Goal: Use online tool/utility: Utilize a website feature to perform a specific function

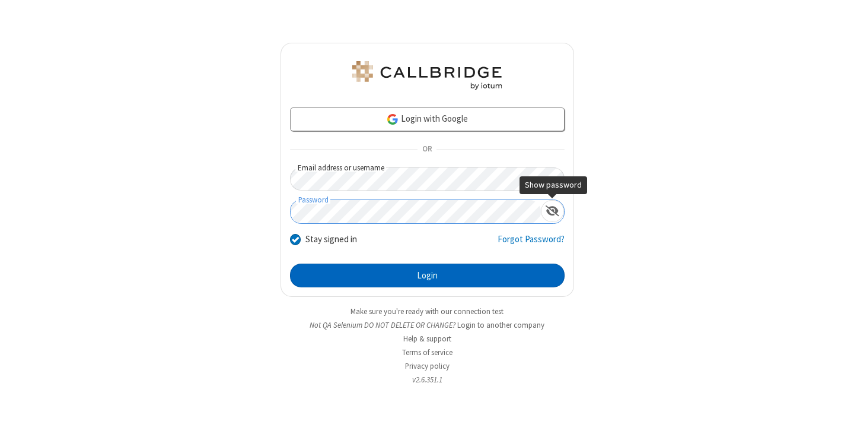
click at [427, 275] on button "Login" at bounding box center [427, 275] width 275 height 24
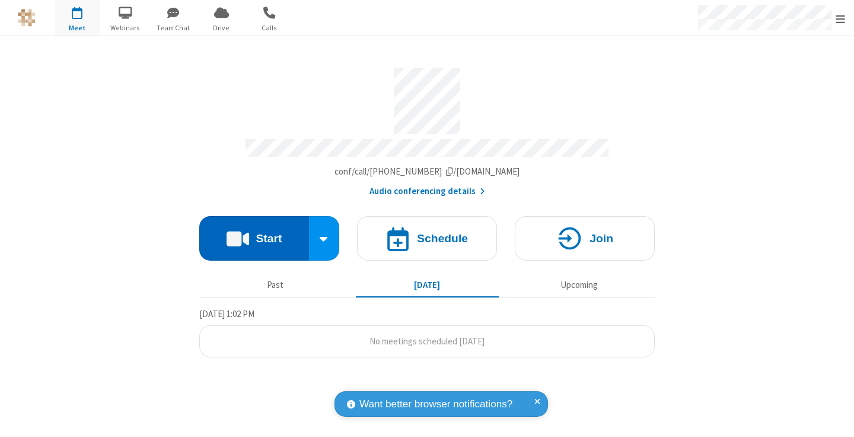
click at [254, 233] on button "Start" at bounding box center [254, 238] width 110 height 44
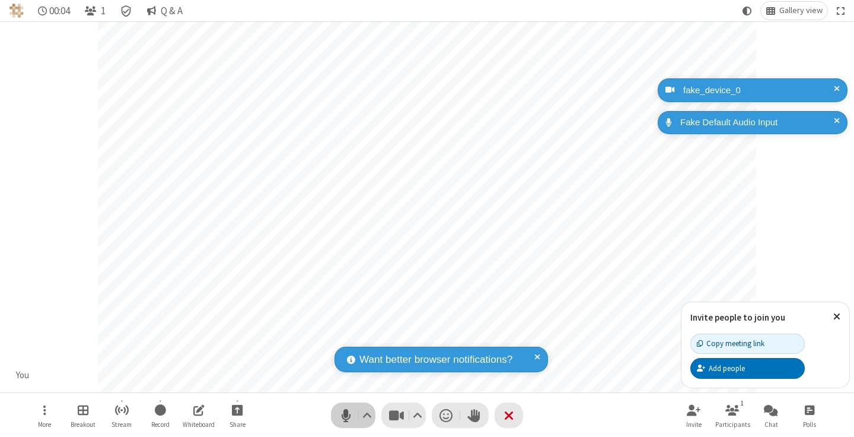
click at [346, 415] on span "Mute (⌘+Shift+A)" at bounding box center [346, 414] width 18 height 17
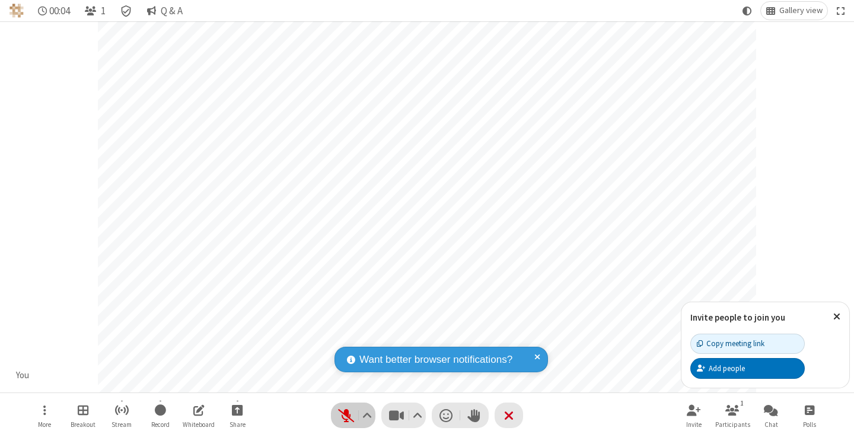
click at [346, 415] on span "Unmute (⌘+Shift+A)" at bounding box center [346, 414] width 18 height 17
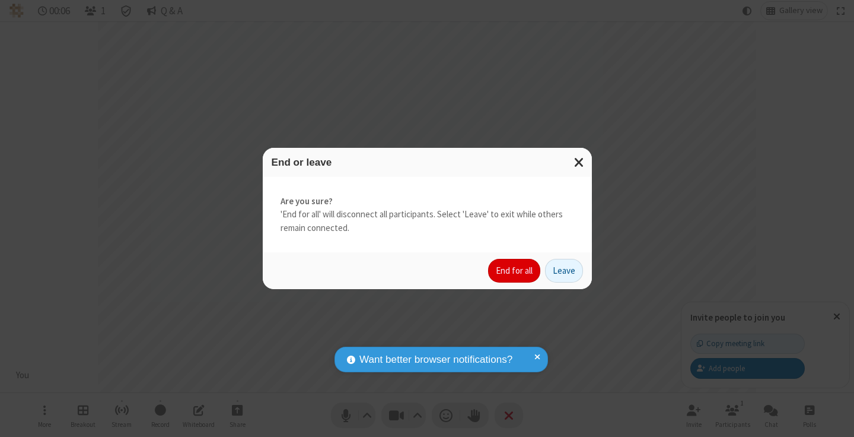
click at [515, 271] on button "End for all" at bounding box center [514, 271] width 52 height 24
